Goal: Task Accomplishment & Management: Manage account settings

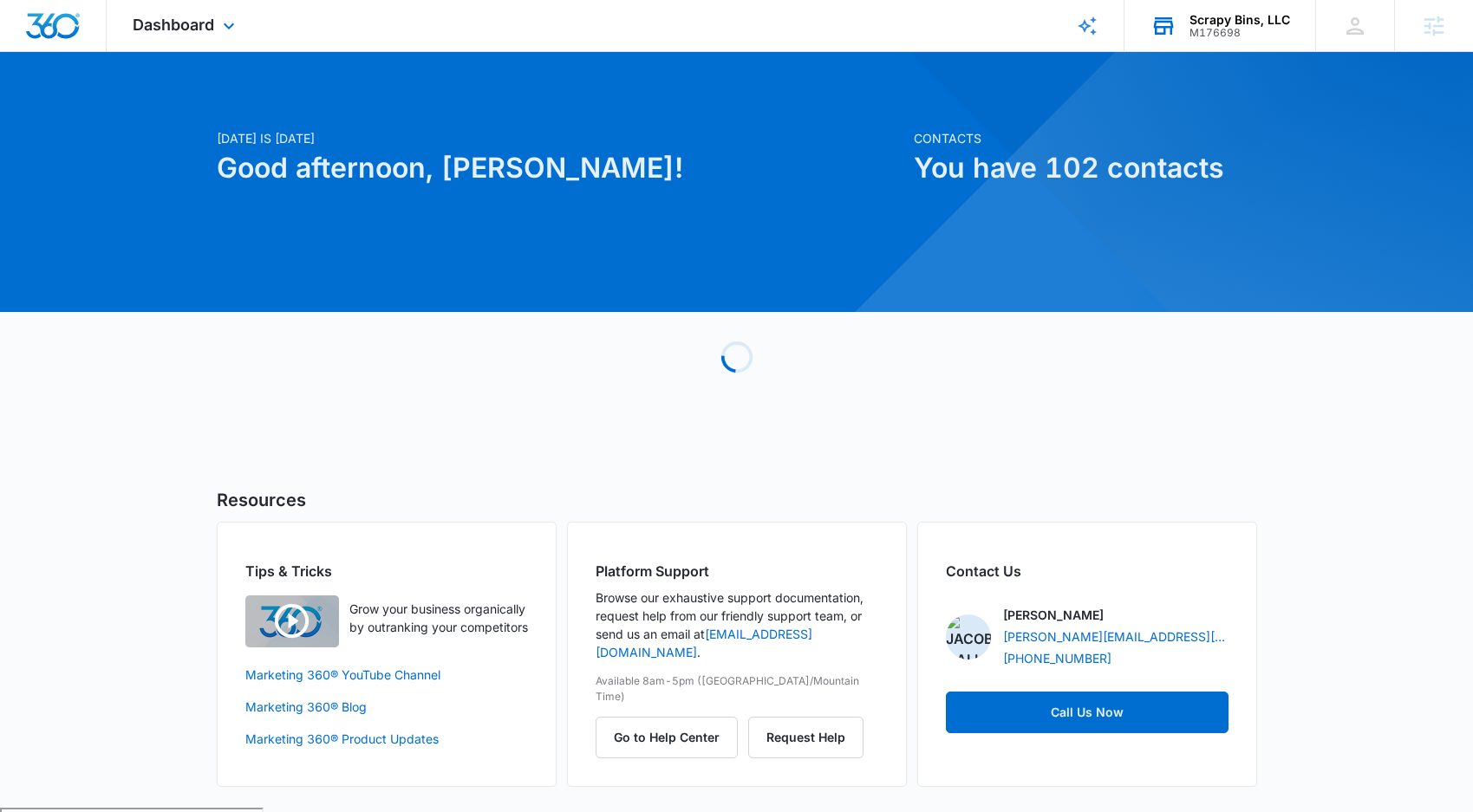
click at [1256, 30] on div "M176698" at bounding box center [1239, 33] width 100 height 12
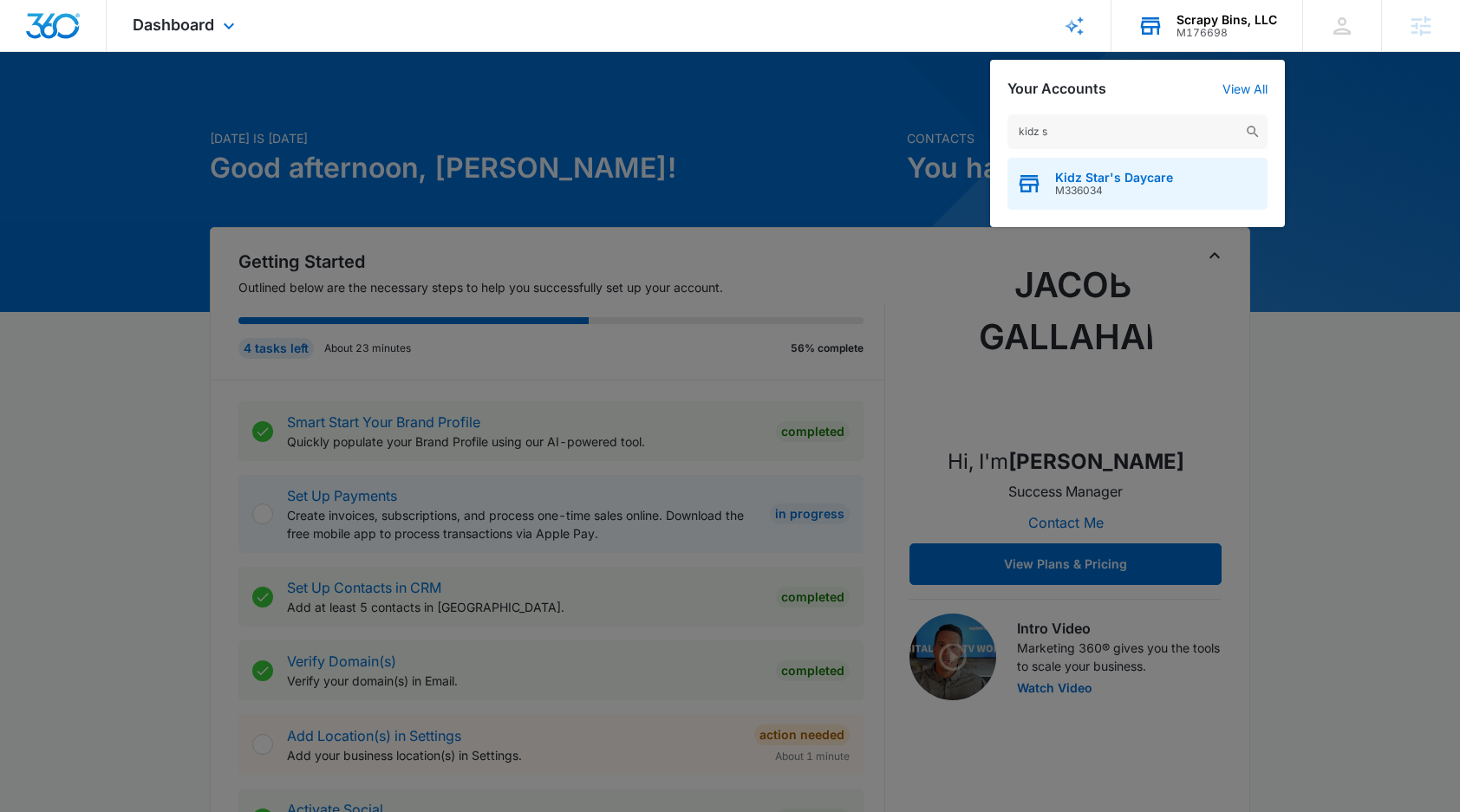
type input "kidz s"
click at [1087, 181] on span "Kidz Star's Daycare" at bounding box center [1114, 178] width 118 height 14
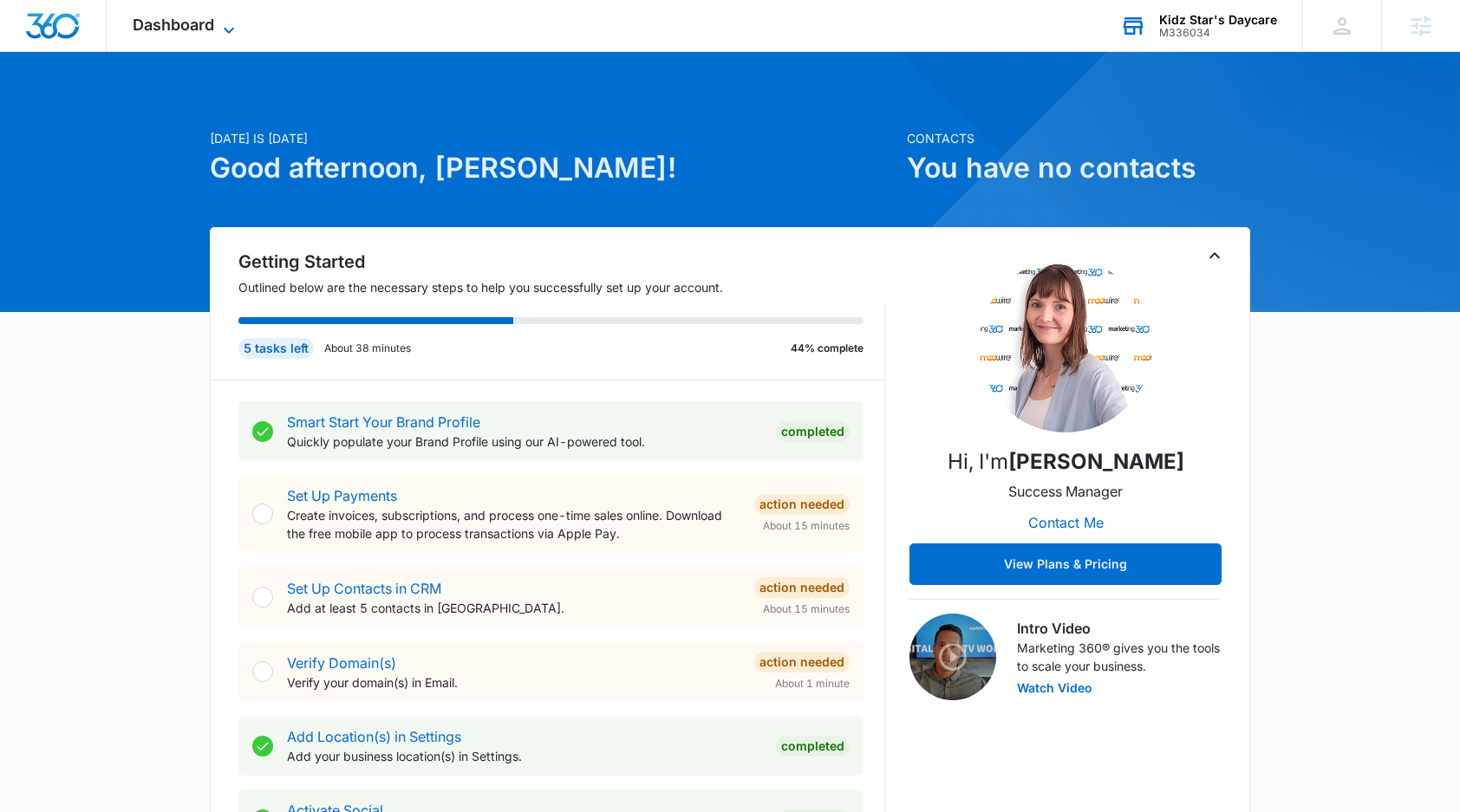
click at [222, 20] on icon at bounding box center [229, 30] width 21 height 21
click at [226, 30] on icon at bounding box center [229, 30] width 10 height 6
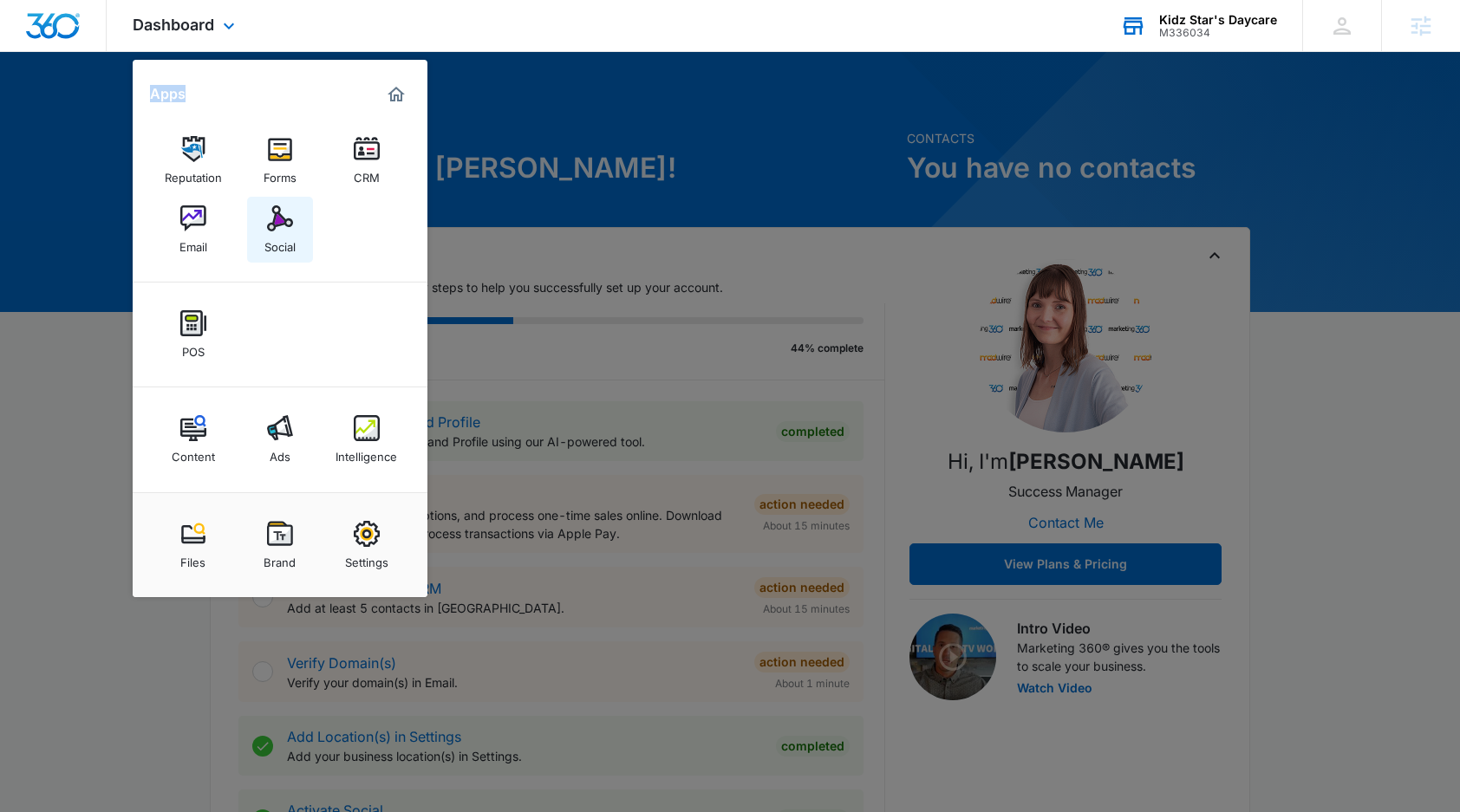
click at [279, 216] on img at bounding box center [280, 218] width 26 height 26
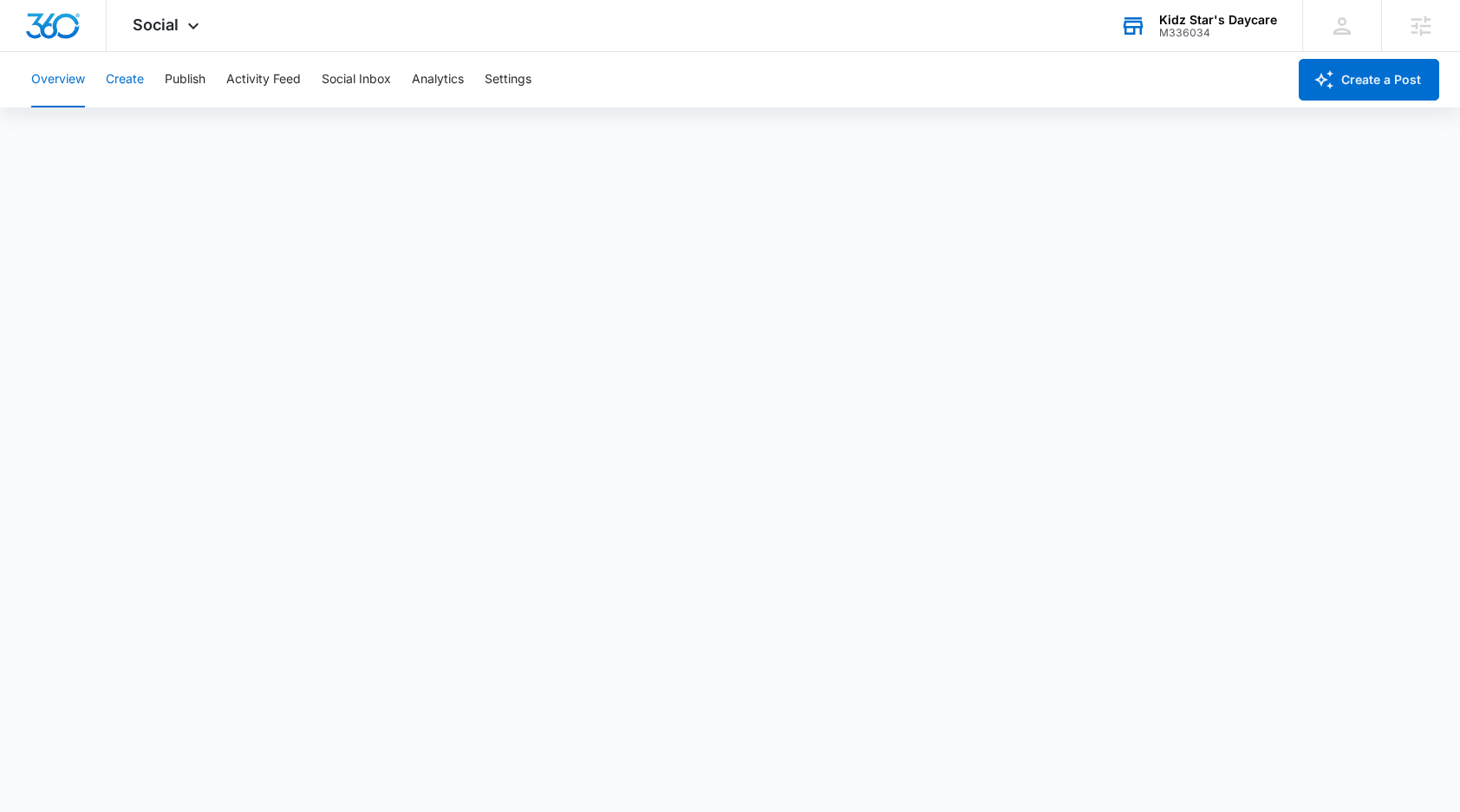
click at [118, 88] on button "Create" at bounding box center [124, 80] width 38 height 56
click at [41, 74] on button "Overview" at bounding box center [58, 80] width 54 height 56
click at [163, 30] on span "Social" at bounding box center [155, 24] width 46 height 18
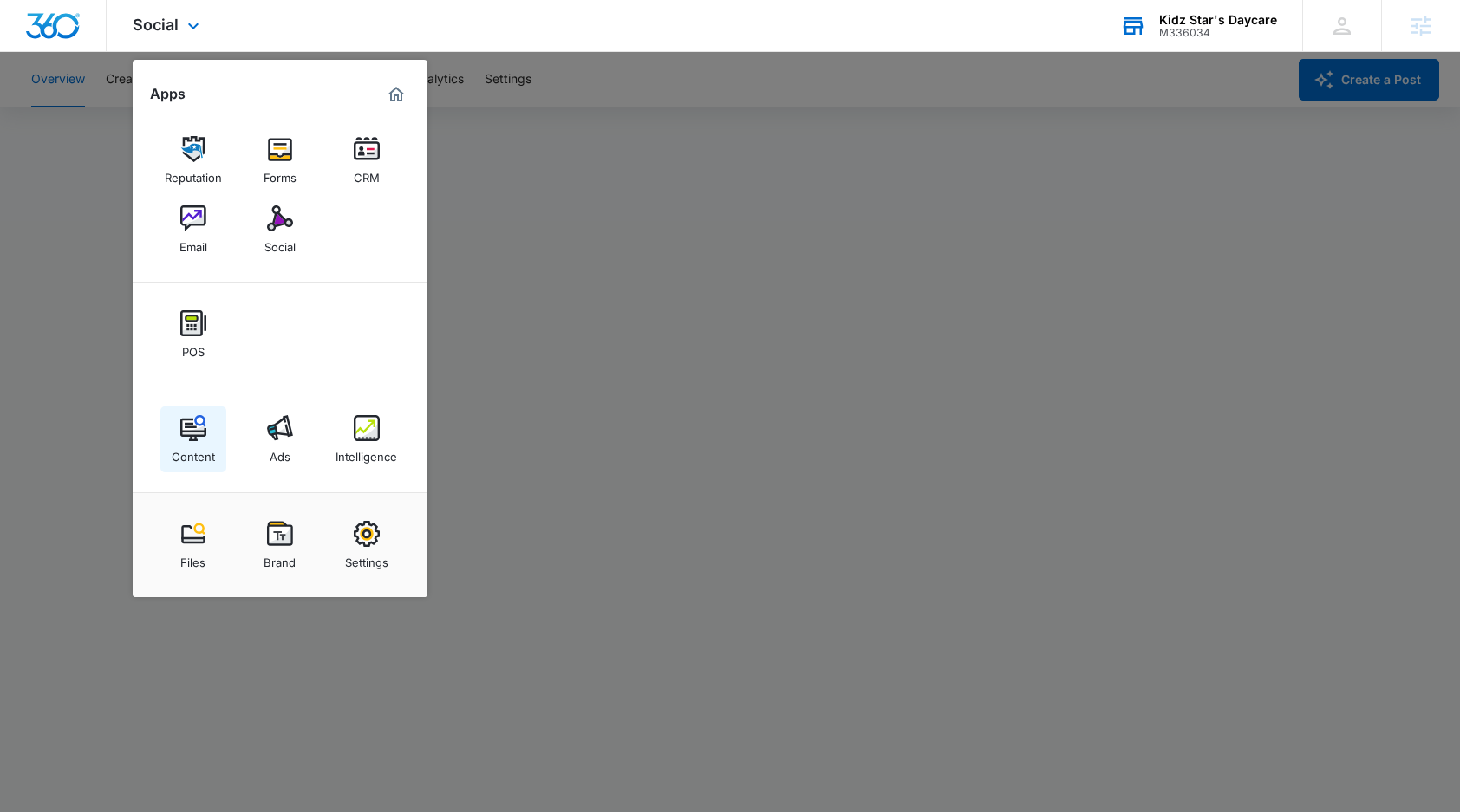
click at [185, 433] on img at bounding box center [193, 428] width 26 height 26
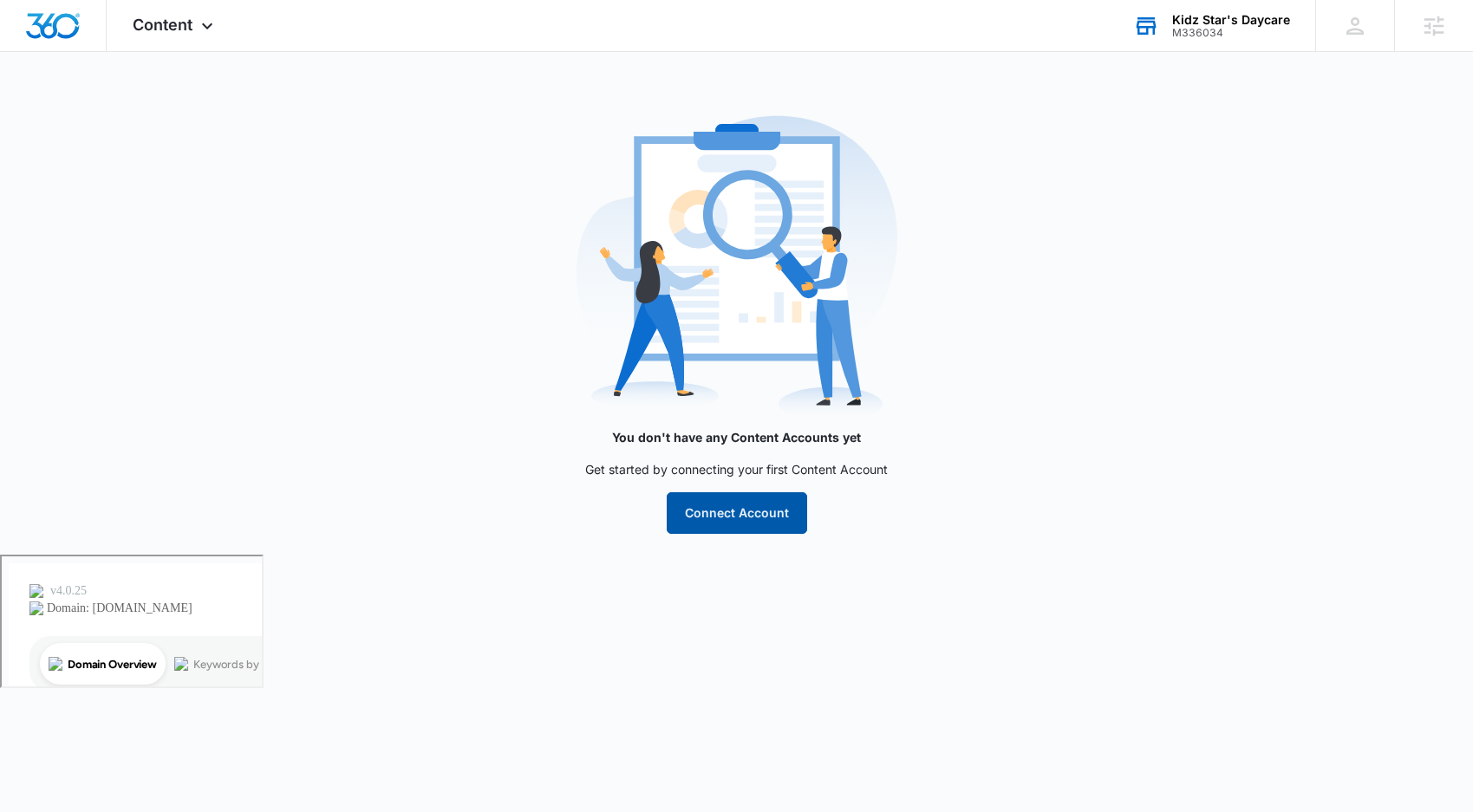
click at [751, 514] on button "Connect Account" at bounding box center [736, 513] width 140 height 42
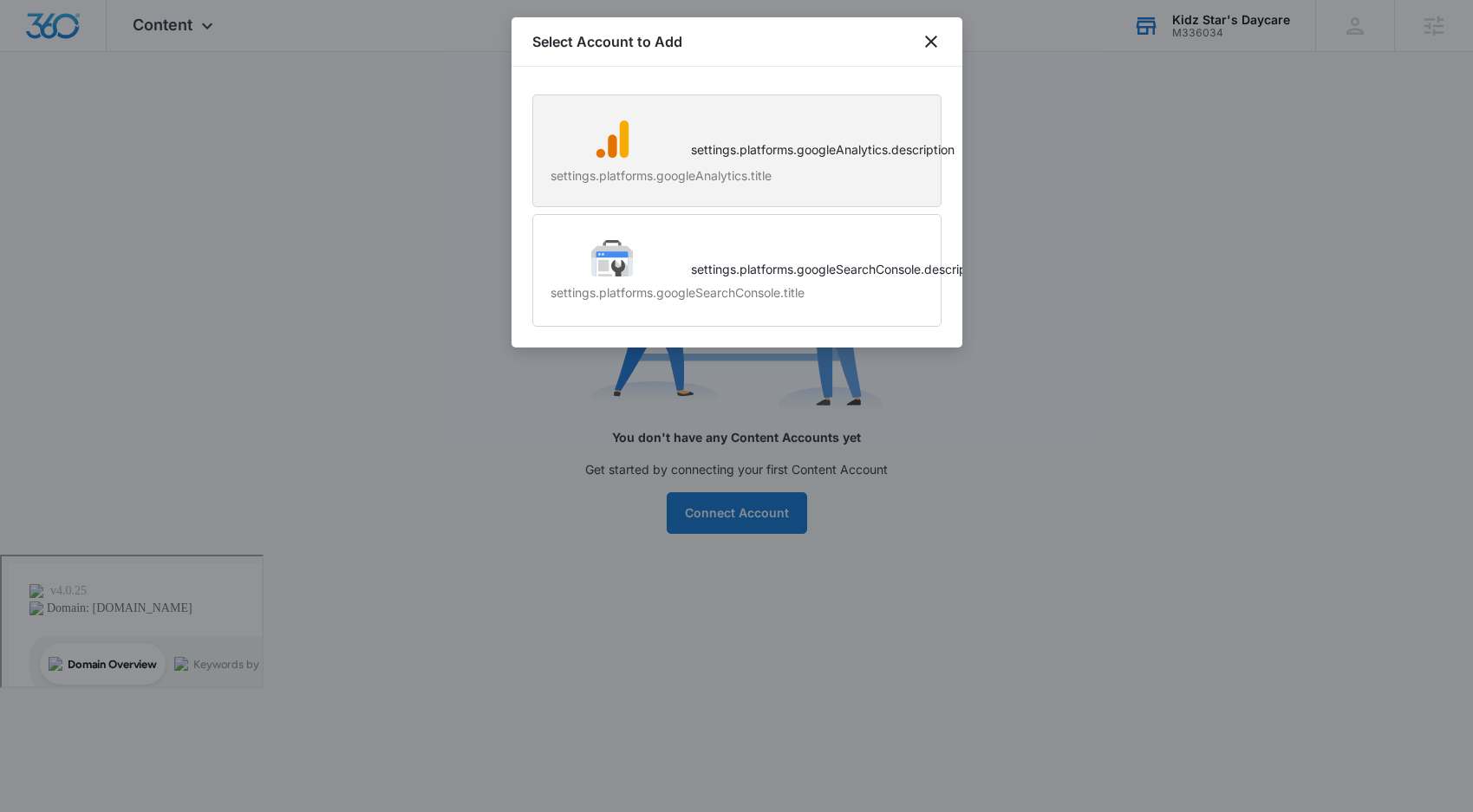
click at [855, 130] on div "settings.platforms.googleAnalytics.title settings.platforms.googleAnalytics.des…" at bounding box center [736, 156] width 373 height 77
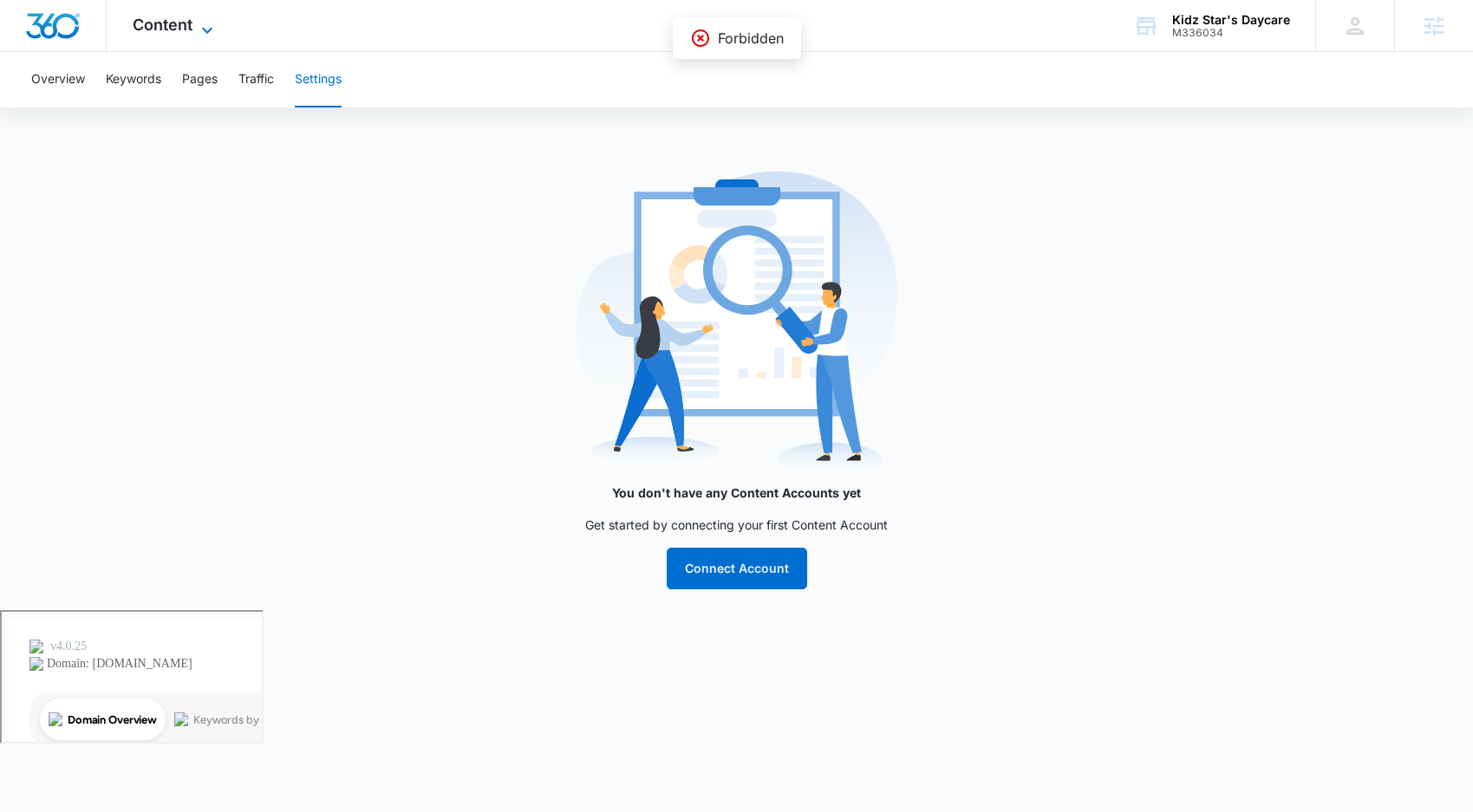
click at [183, 23] on span "Content" at bounding box center [162, 24] width 60 height 18
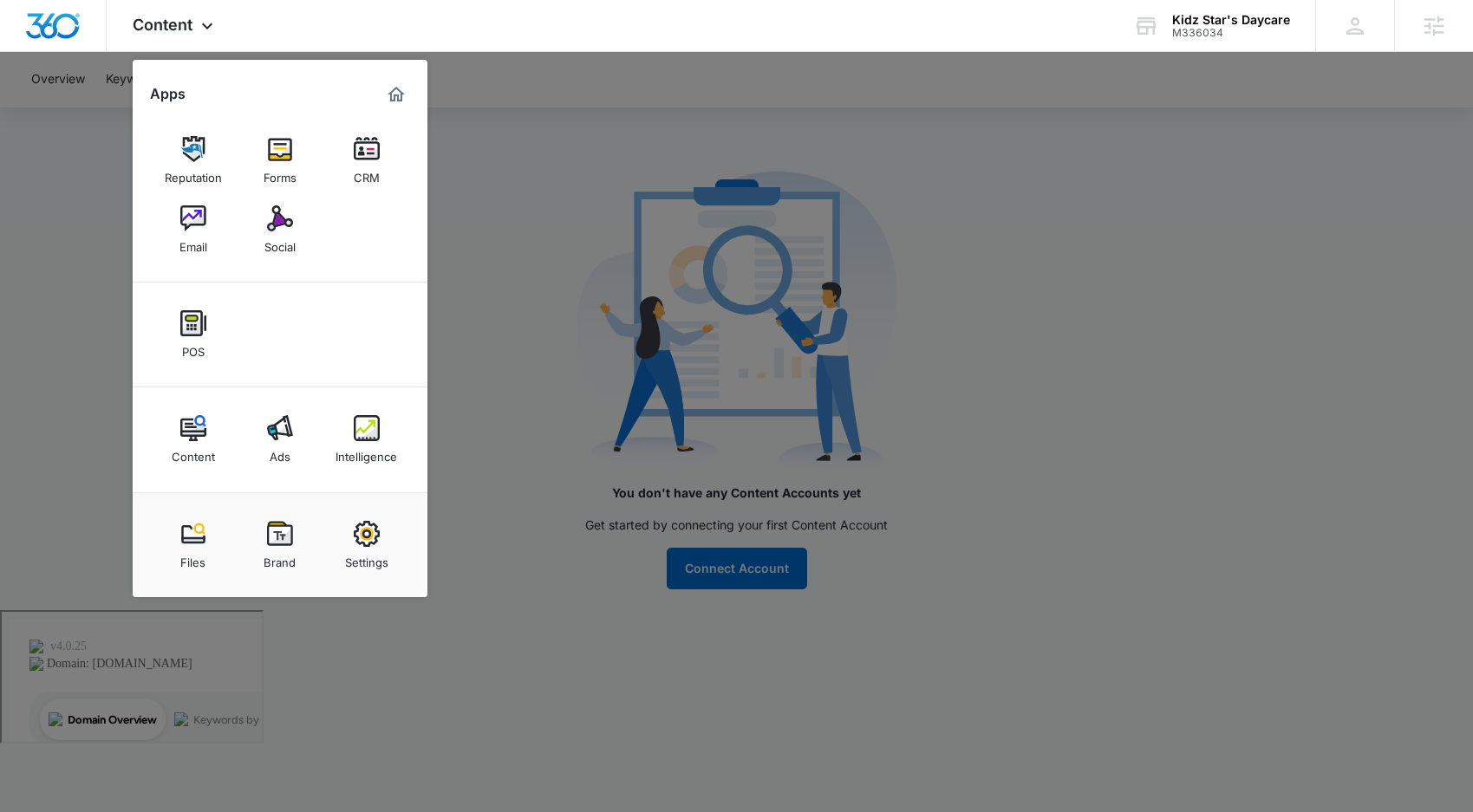
click at [1075, 366] on div at bounding box center [736, 406] width 1473 height 812
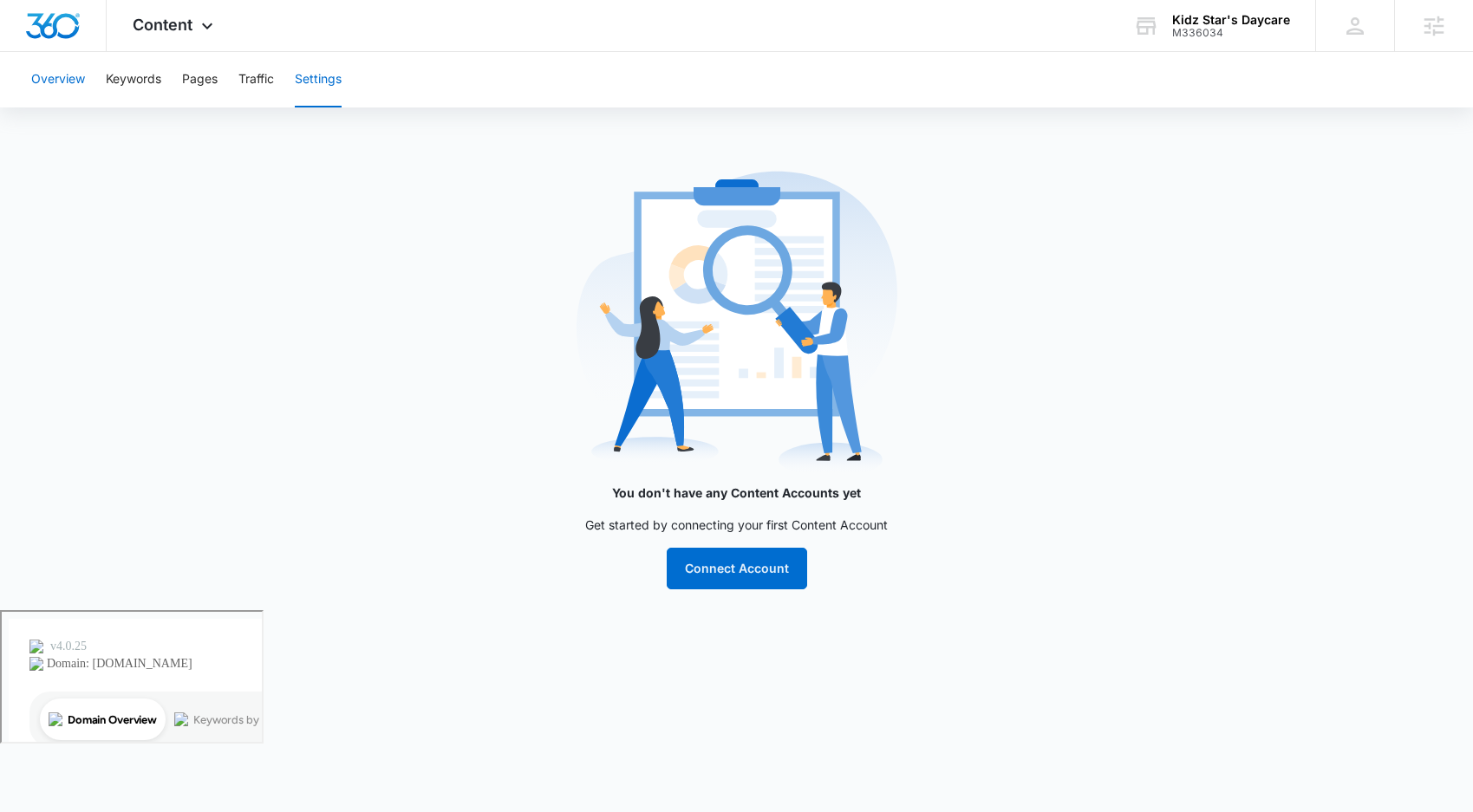
click at [73, 83] on button "Overview" at bounding box center [58, 80] width 54 height 56
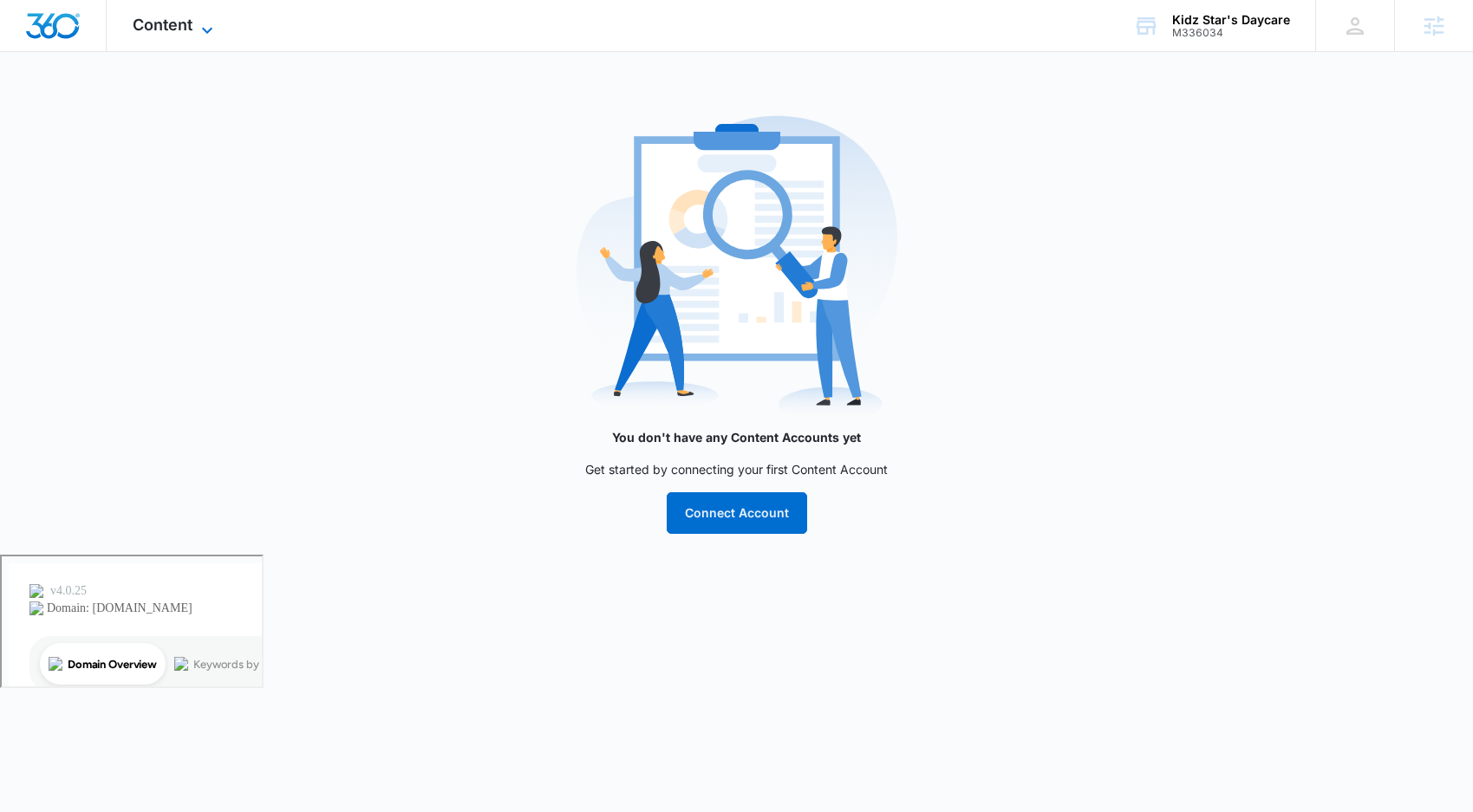
click at [184, 27] on span "Content" at bounding box center [162, 24] width 60 height 18
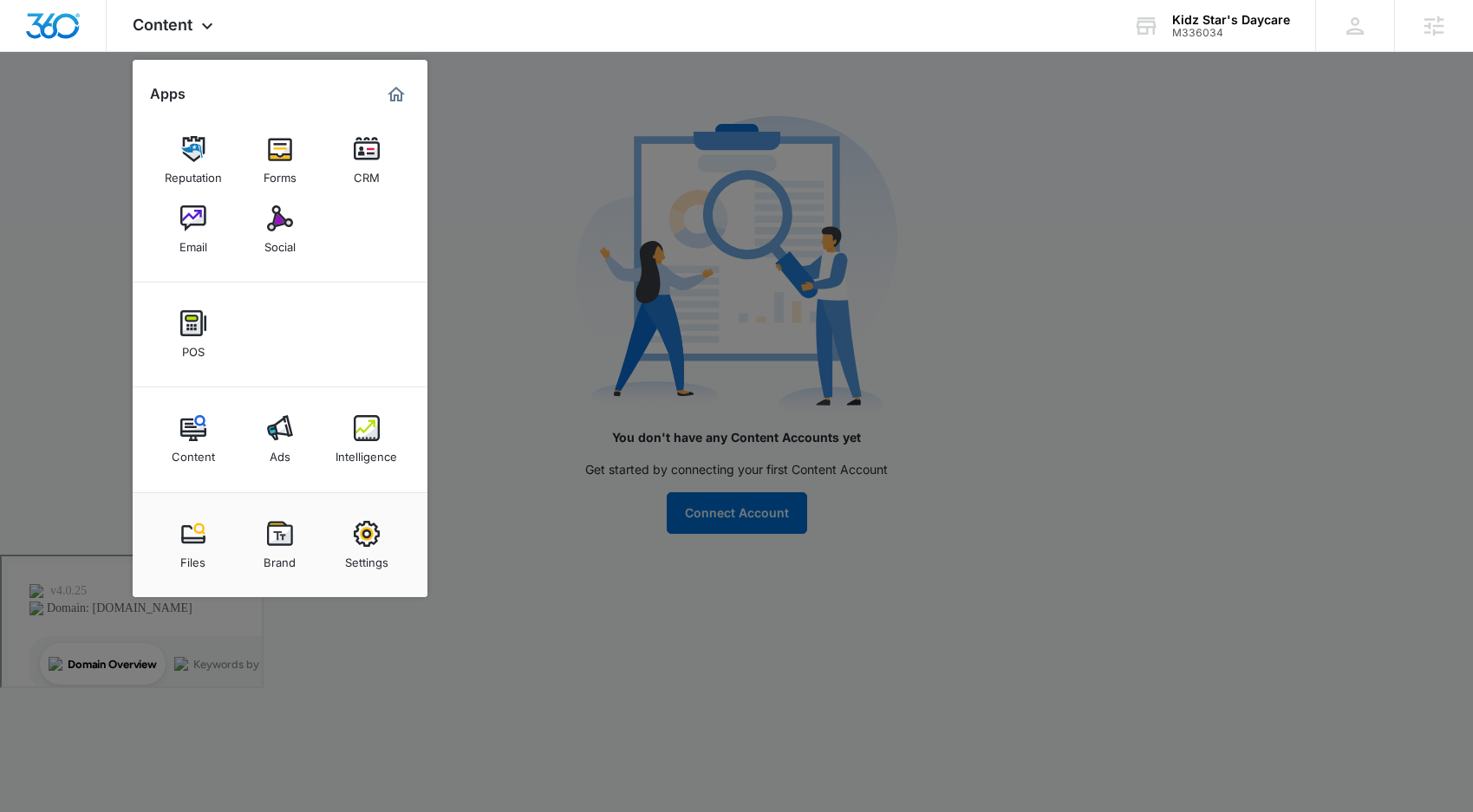
click at [306, 231] on link "Social" at bounding box center [280, 230] width 66 height 66
